Goal: Information Seeking & Learning: Learn about a topic

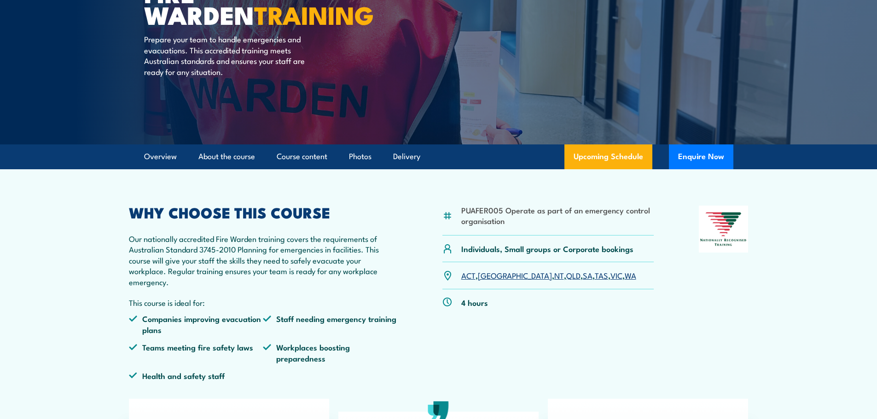
scroll to position [138, 0]
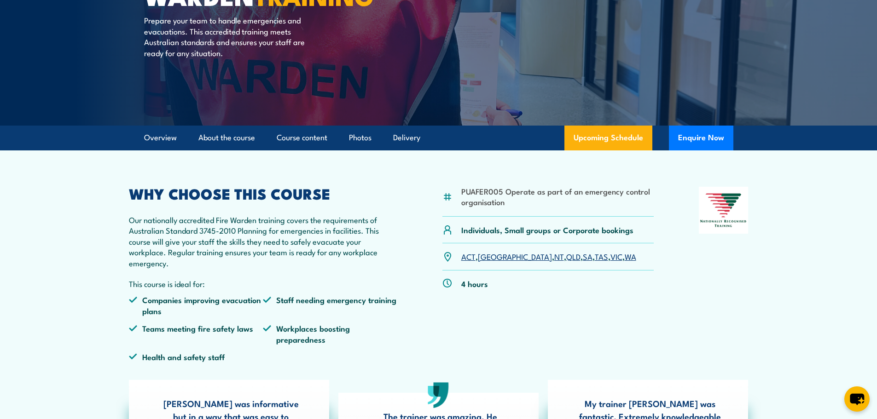
click at [566, 257] on link "QLD" at bounding box center [573, 256] width 14 height 11
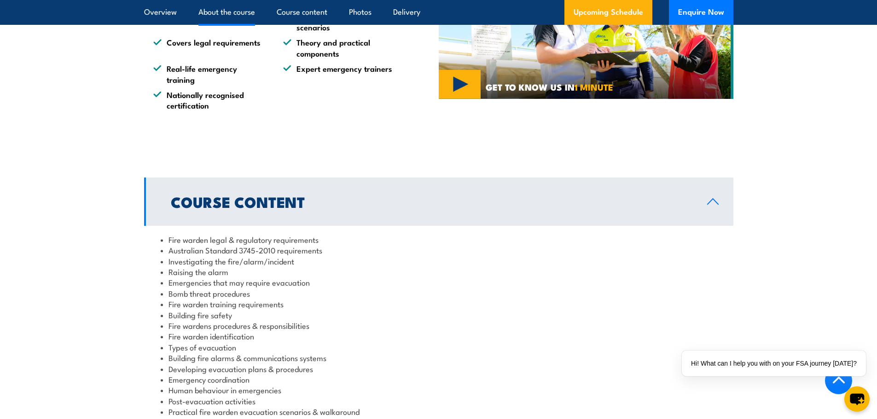
scroll to position [837, 0]
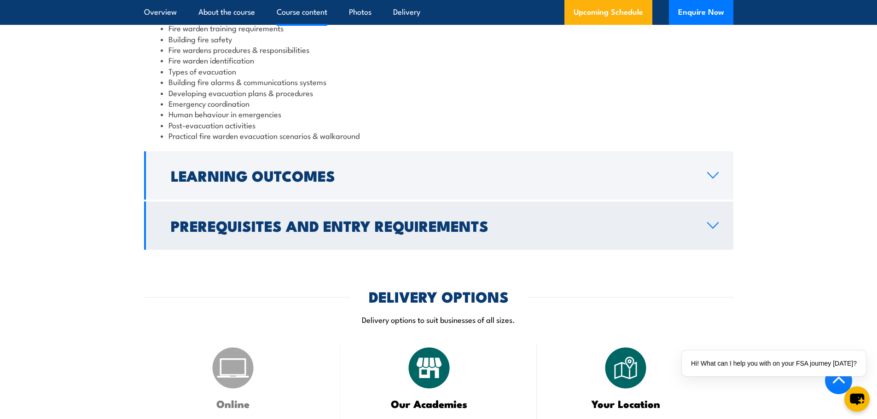
click at [729, 216] on link "Prerequisites and Entry Requirements" at bounding box center [438, 226] width 589 height 48
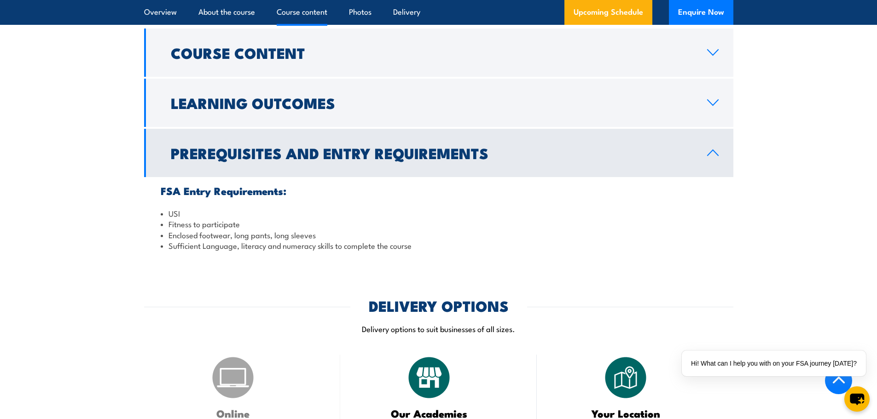
scroll to position [940, 0]
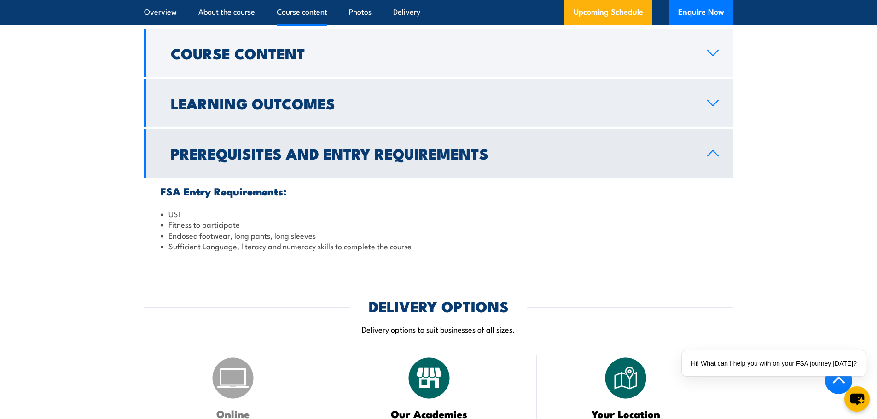
click at [711, 92] on link "Learning Outcomes" at bounding box center [438, 103] width 589 height 48
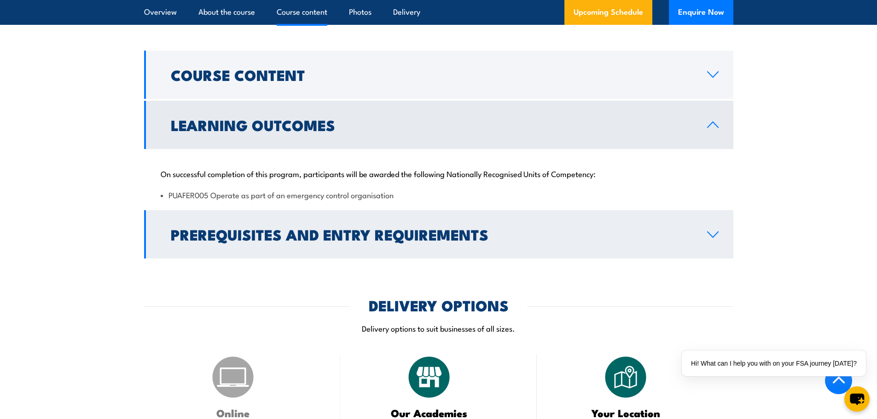
scroll to position [921, 0]
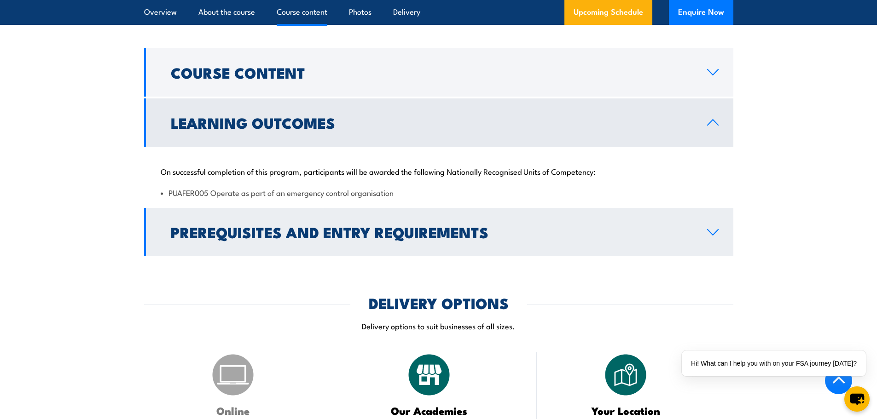
click at [697, 234] on link "Prerequisites and Entry Requirements" at bounding box center [438, 232] width 589 height 48
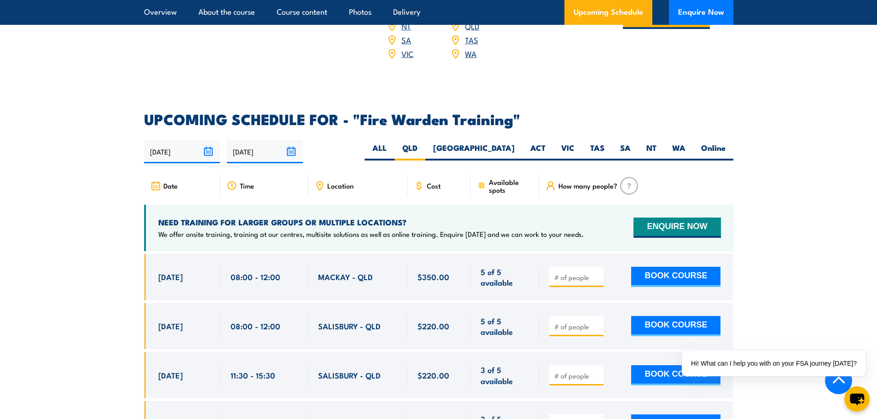
scroll to position [1519, 0]
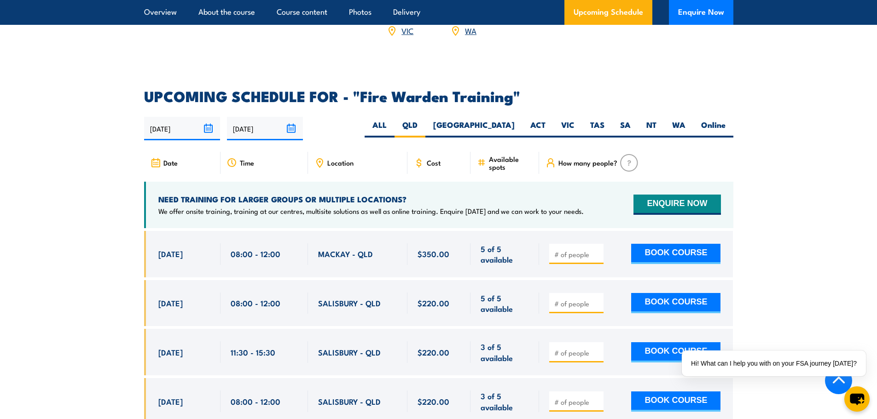
click at [382, 244] on div "MACKAY - QLD" at bounding box center [357, 254] width 79 height 22
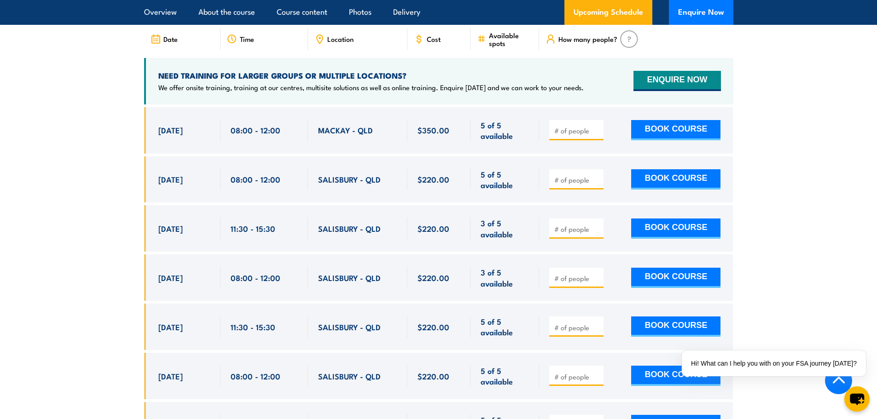
scroll to position [1611, 0]
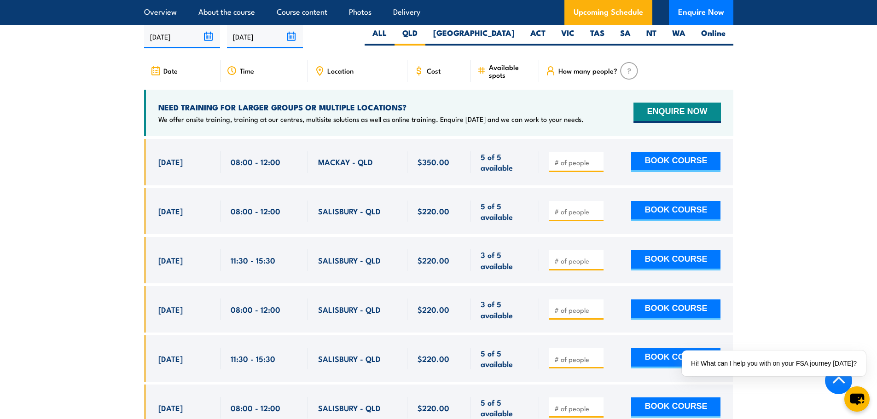
click at [350, 157] on span "MACKAY - QLD" at bounding box center [345, 162] width 55 height 11
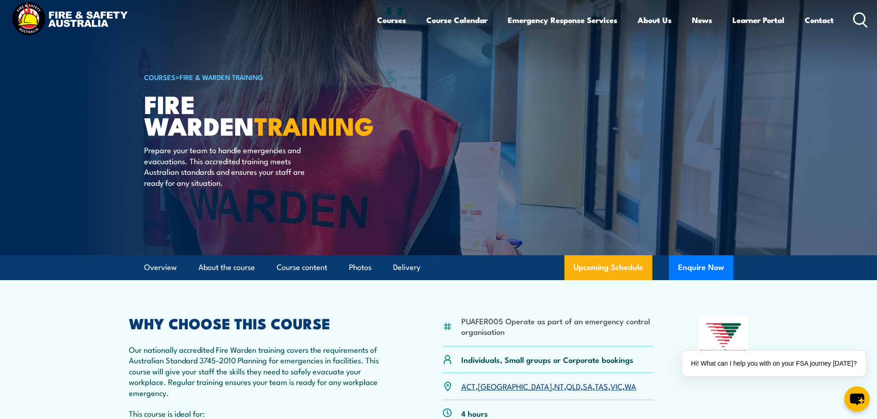
scroll to position [0, 0]
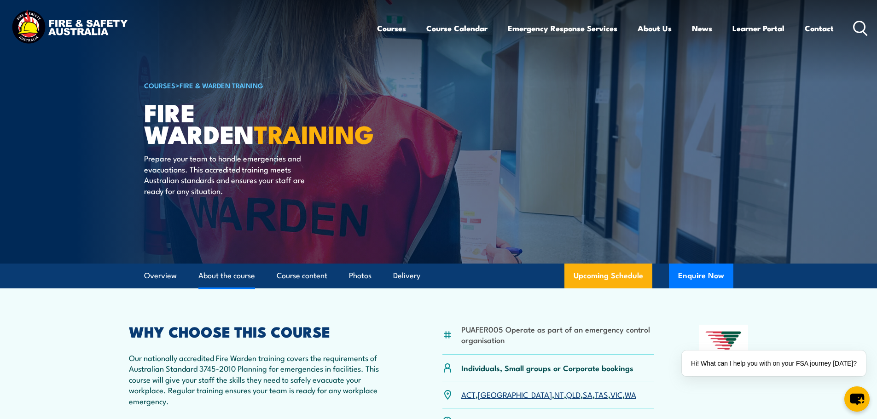
click at [209, 278] on link "About the course" at bounding box center [226, 276] width 57 height 24
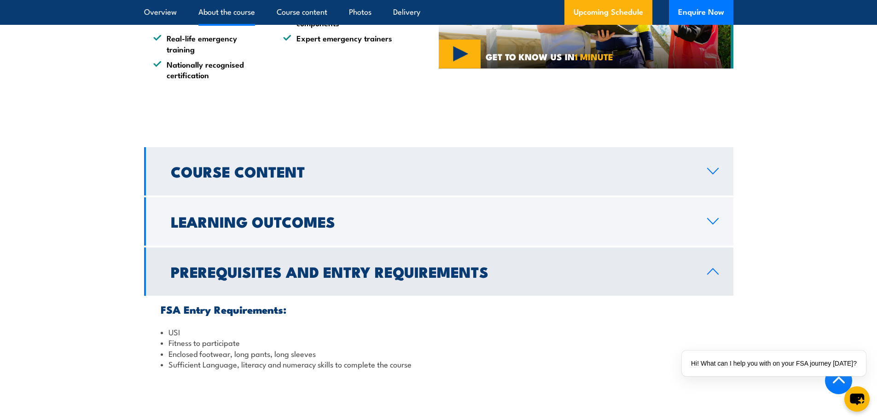
scroll to position [823, 0]
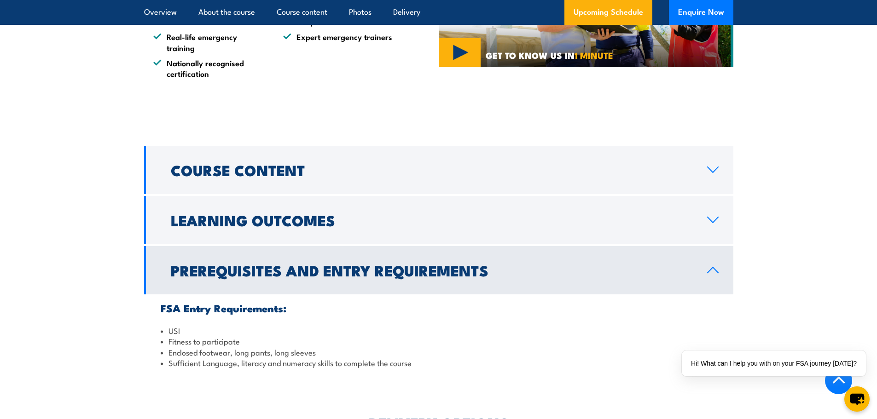
click at [680, 273] on h2 "Prerequisites and Entry Requirements" at bounding box center [432, 270] width 522 height 13
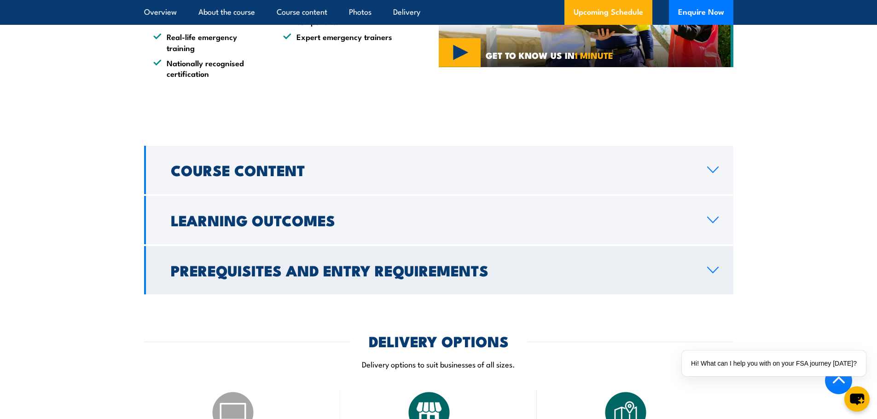
click at [680, 273] on h2 "Prerequisites and Entry Requirements" at bounding box center [432, 270] width 522 height 13
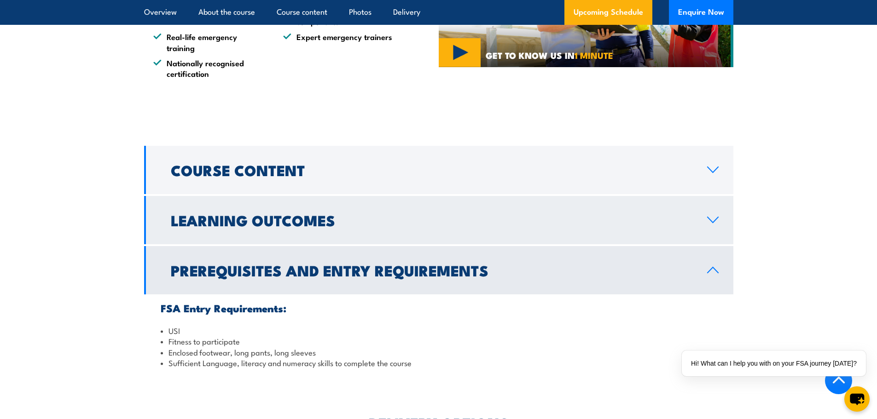
click at [662, 223] on h2 "Learning Outcomes" at bounding box center [432, 220] width 522 height 13
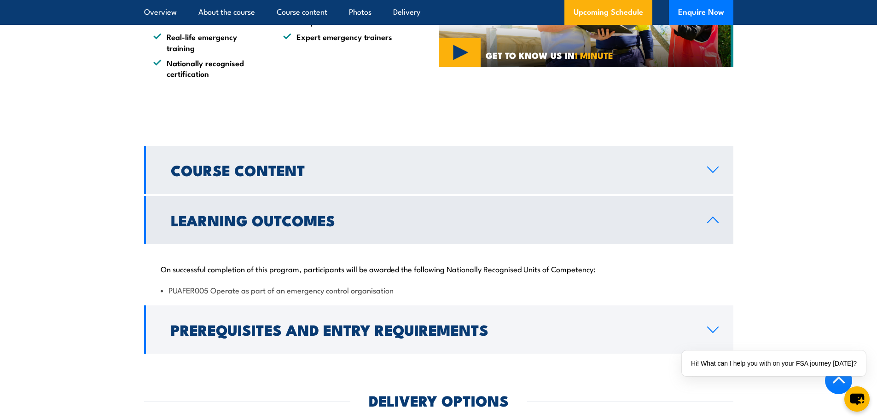
click at [637, 162] on link "Course Content" at bounding box center [438, 170] width 589 height 48
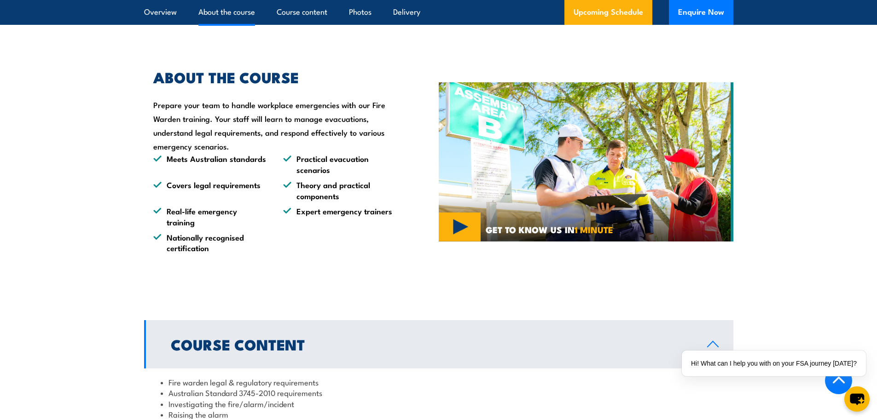
scroll to position [656, 0]
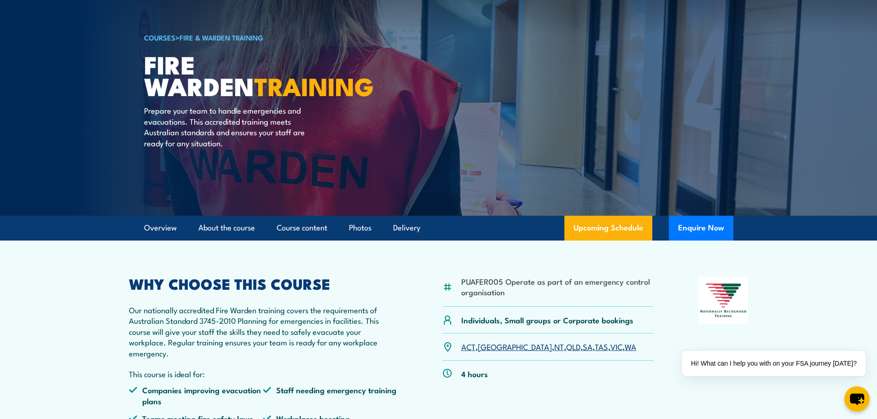
scroll to position [47, 0]
